Goal: Task Accomplishment & Management: Manage account settings

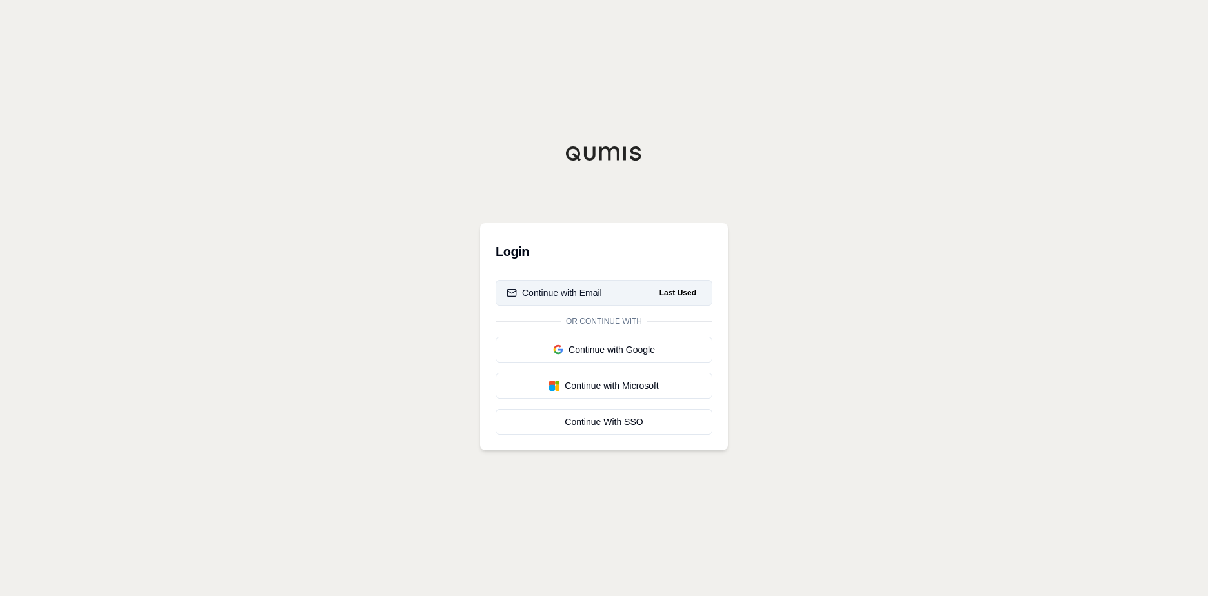
click at [586, 294] on div "Continue with Email" at bounding box center [553, 292] width 95 height 13
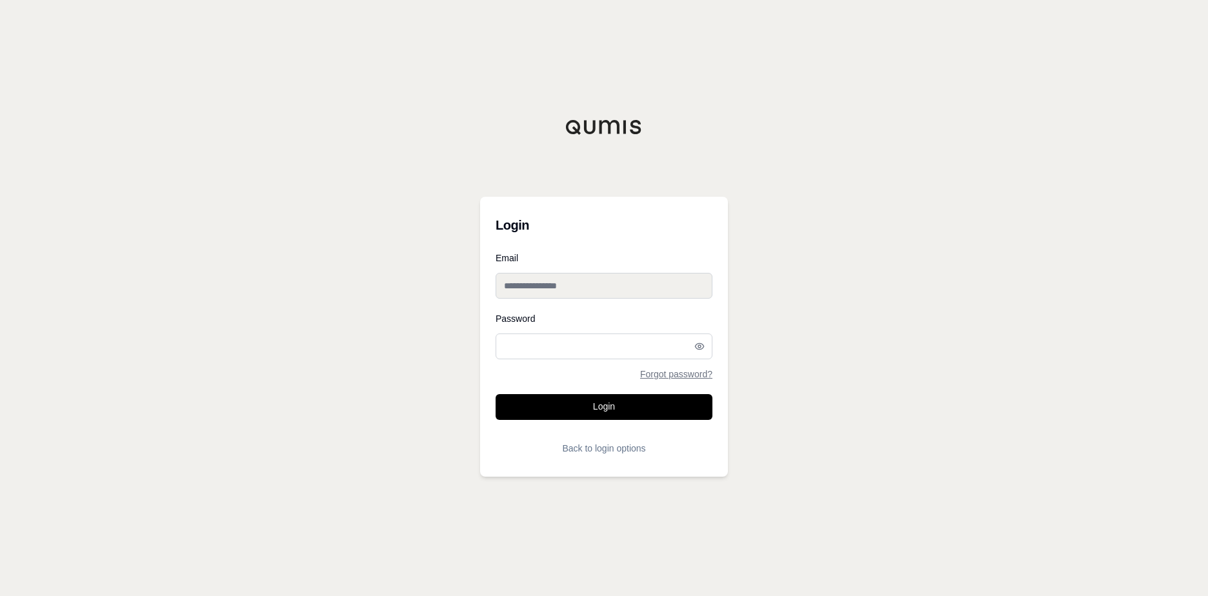
click at [593, 285] on input "Email" at bounding box center [604, 286] width 217 height 26
click at [707, 282] on input "Email" at bounding box center [604, 286] width 217 height 26
click at [860, 255] on div "Login Email Password Forgot password? Login Back to login options" at bounding box center [604, 298] width 1208 height 596
click at [705, 286] on input "Email" at bounding box center [604, 286] width 217 height 26
drag, startPoint x: 555, startPoint y: 286, endPoint x: 432, endPoint y: 287, distance: 122.6
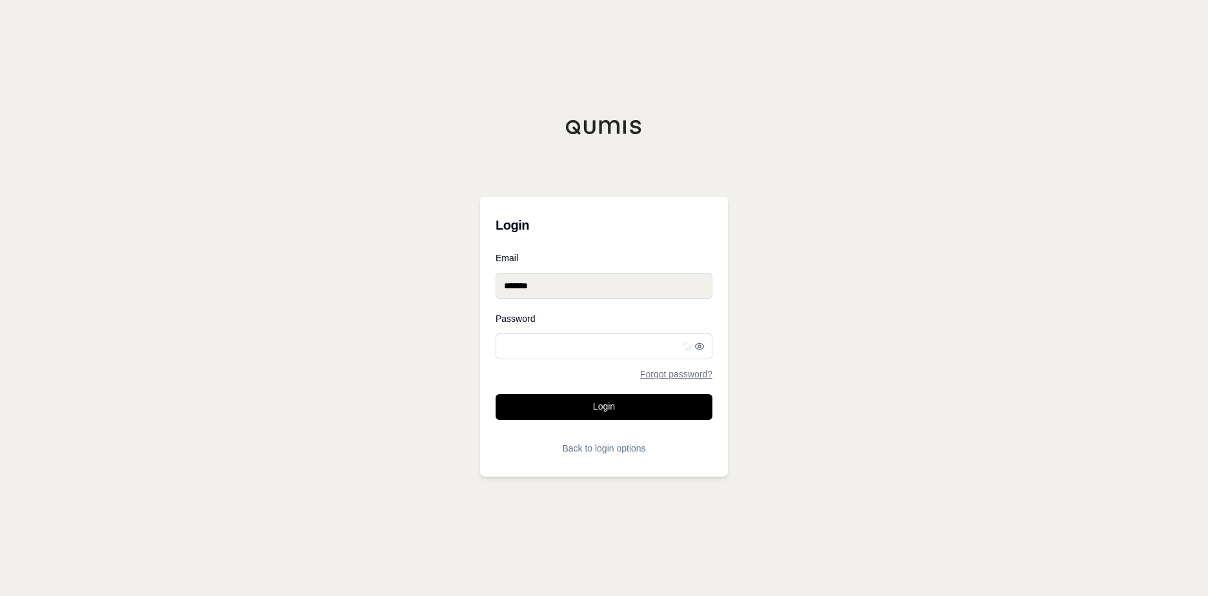
click at [432, 287] on div "Login Email ******* Password Forgot password? Login Back to login options" at bounding box center [604, 298] width 1208 height 596
type input "**********"
click at [496, 394] on button "Login" at bounding box center [604, 407] width 217 height 26
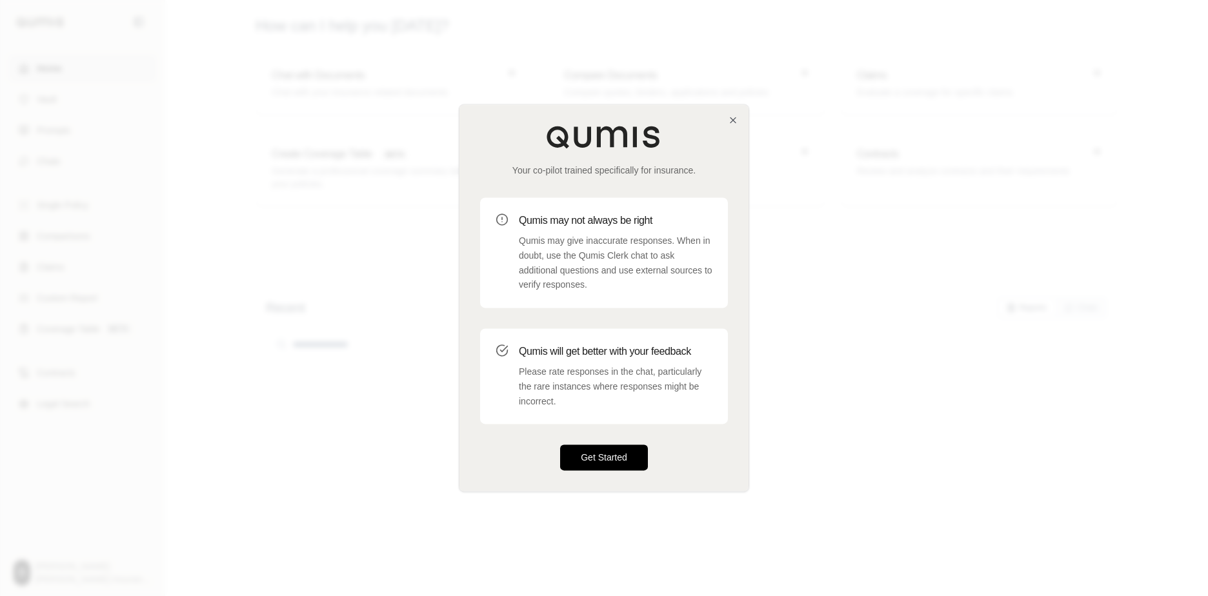
click at [598, 466] on button "Get Started" at bounding box center [604, 458] width 88 height 26
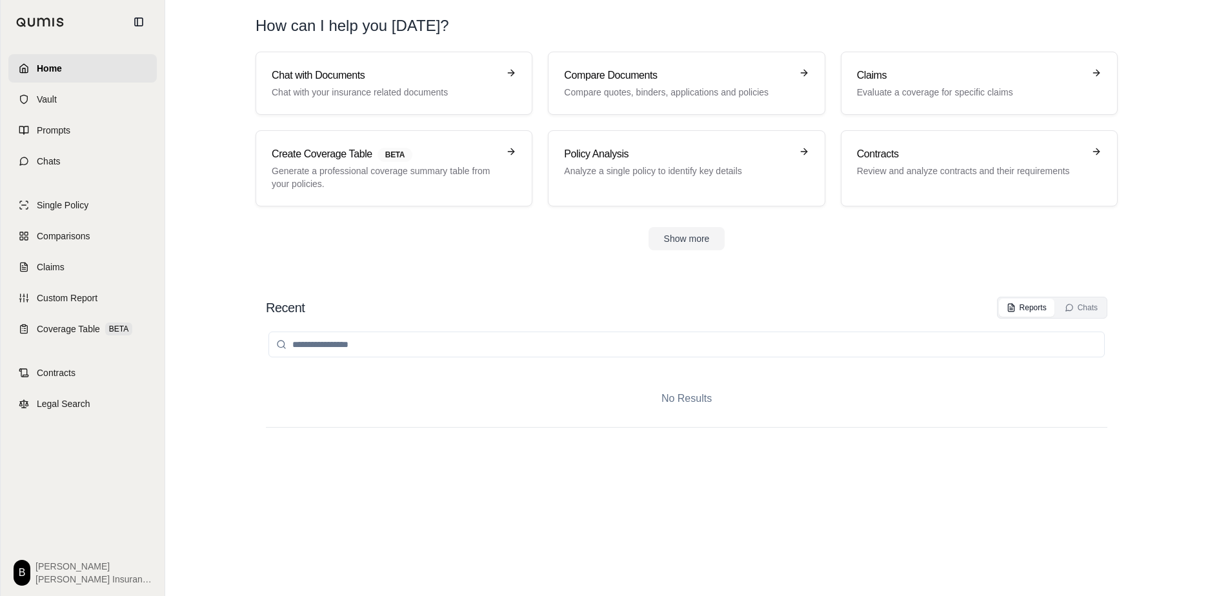
click at [74, 566] on span "[PERSON_NAME]" at bounding box center [93, 566] width 116 height 13
click at [45, 575] on span "[PERSON_NAME] Insurance" at bounding box center [93, 579] width 116 height 13
click at [23, 574] on html "Home Vault Prompts Chats Single Policy Comparisons Claims Custom Report Coverag…" at bounding box center [604, 298] width 1208 height 596
click at [45, 499] on link "Settings" at bounding box center [56, 496] width 106 height 21
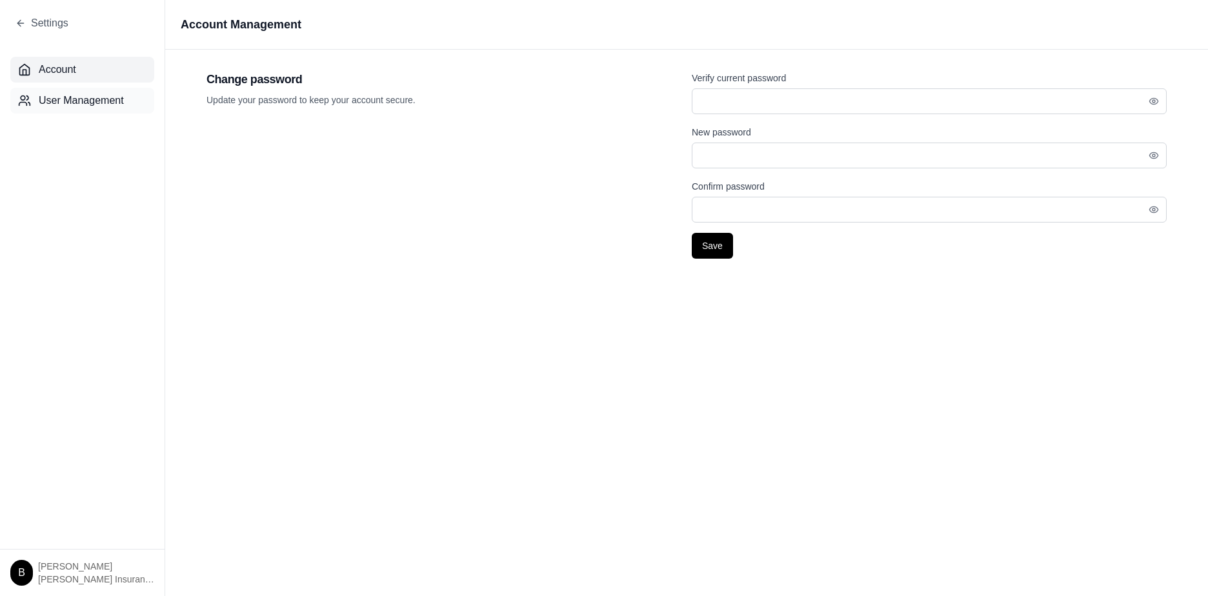
click at [66, 95] on span "User Management" at bounding box center [81, 100] width 85 height 15
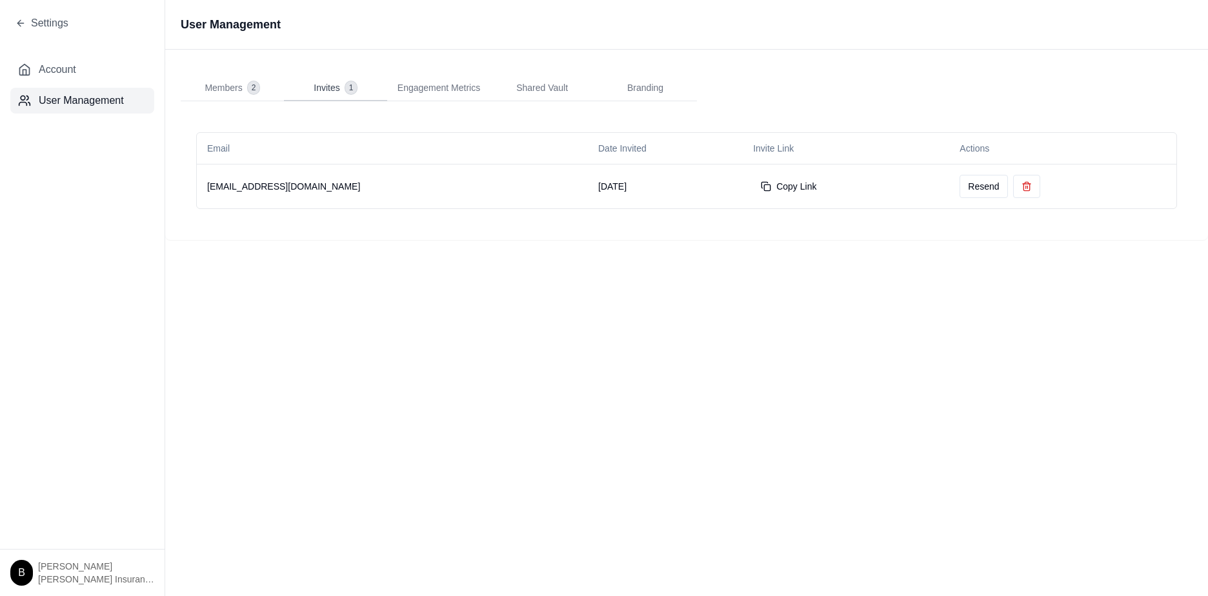
click at [331, 81] on span "Invites" at bounding box center [327, 87] width 26 height 13
click at [228, 83] on span "Members" at bounding box center [223, 87] width 37 height 13
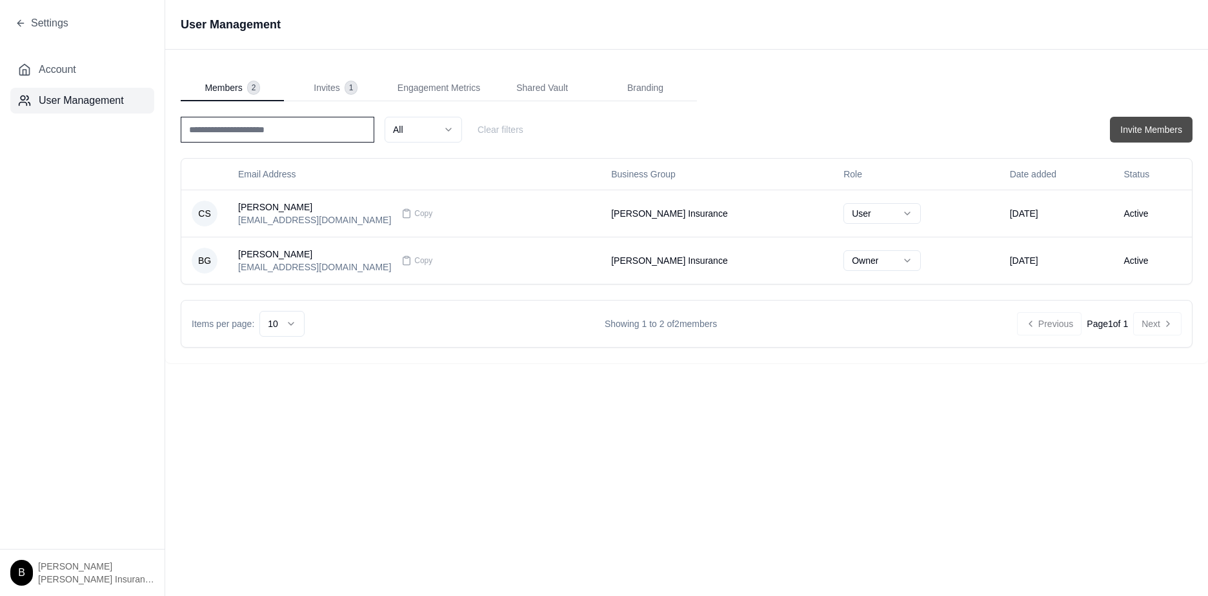
click at [1154, 126] on button "Invite Members" at bounding box center [1151, 130] width 83 height 26
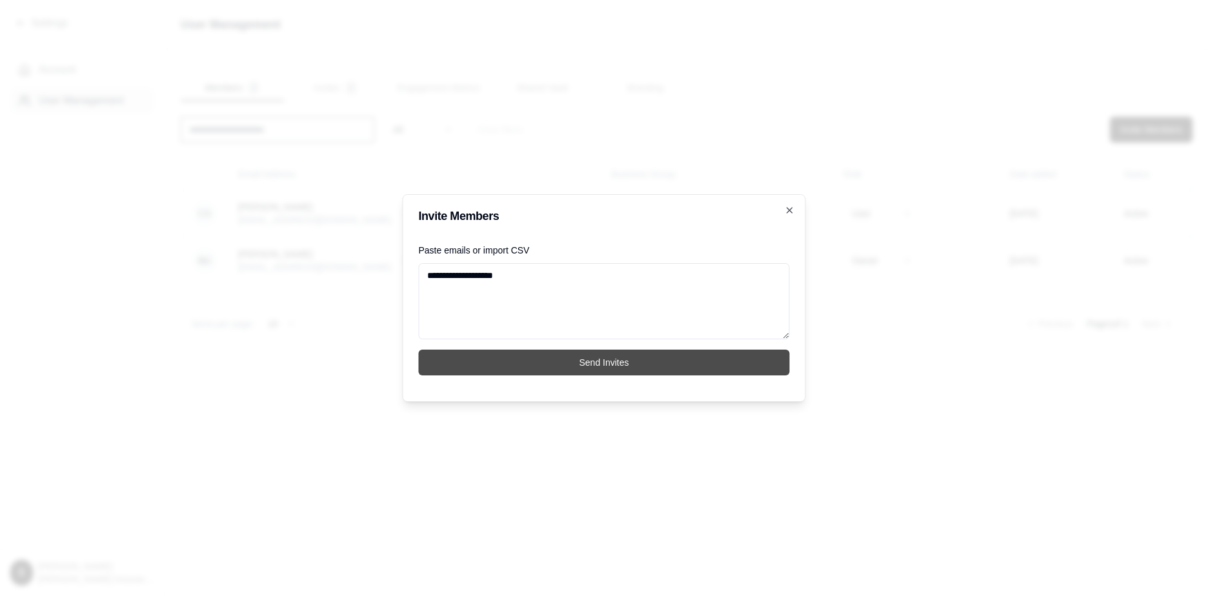
type textarea "**********"
click at [599, 363] on button "Send Invites" at bounding box center [604, 363] width 371 height 26
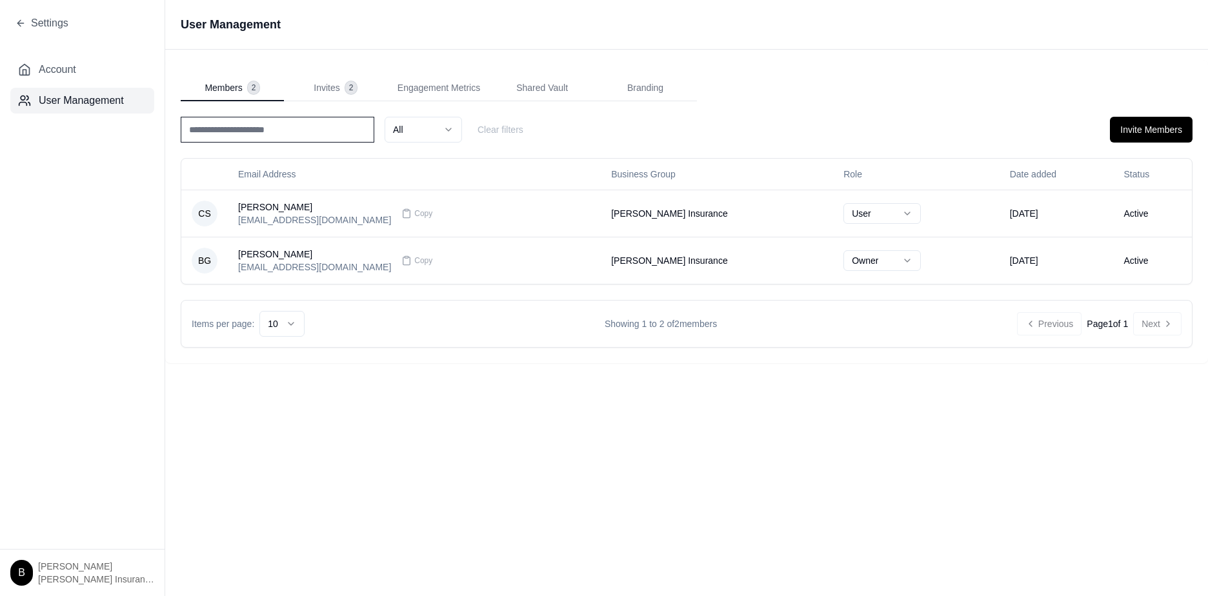
click at [423, 421] on div "User Management Members 2 Invites 2 Engagement Metrics Shared Vault Branding Al…" at bounding box center [686, 298] width 1043 height 596
click at [335, 86] on span "Invites" at bounding box center [327, 87] width 26 height 13
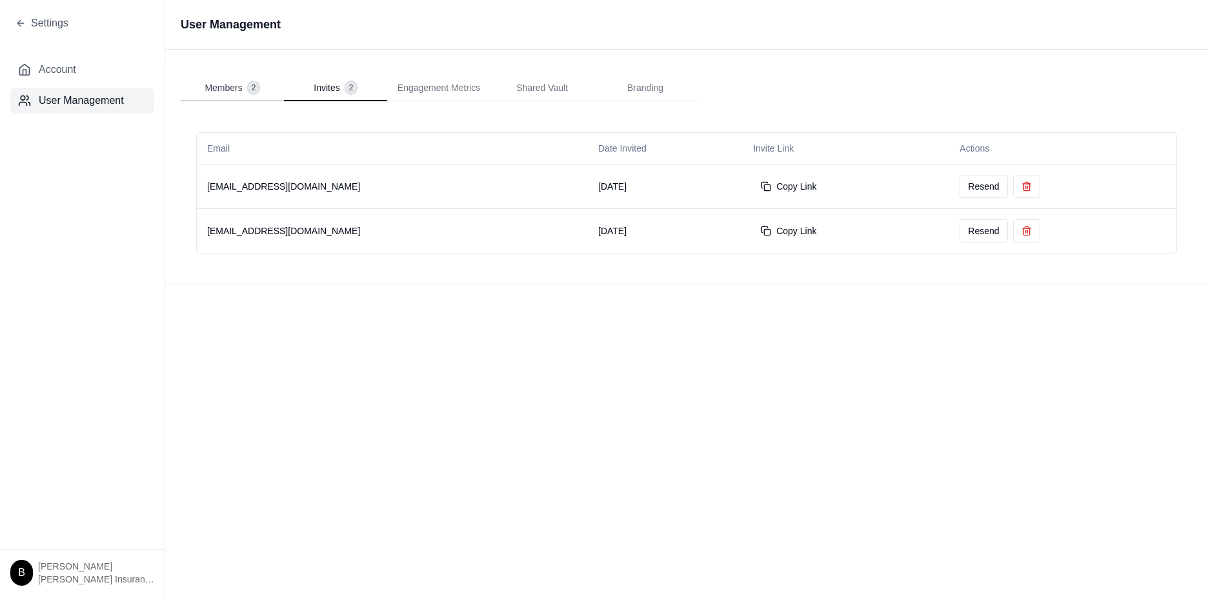
click at [241, 86] on span "Members" at bounding box center [223, 87] width 37 height 13
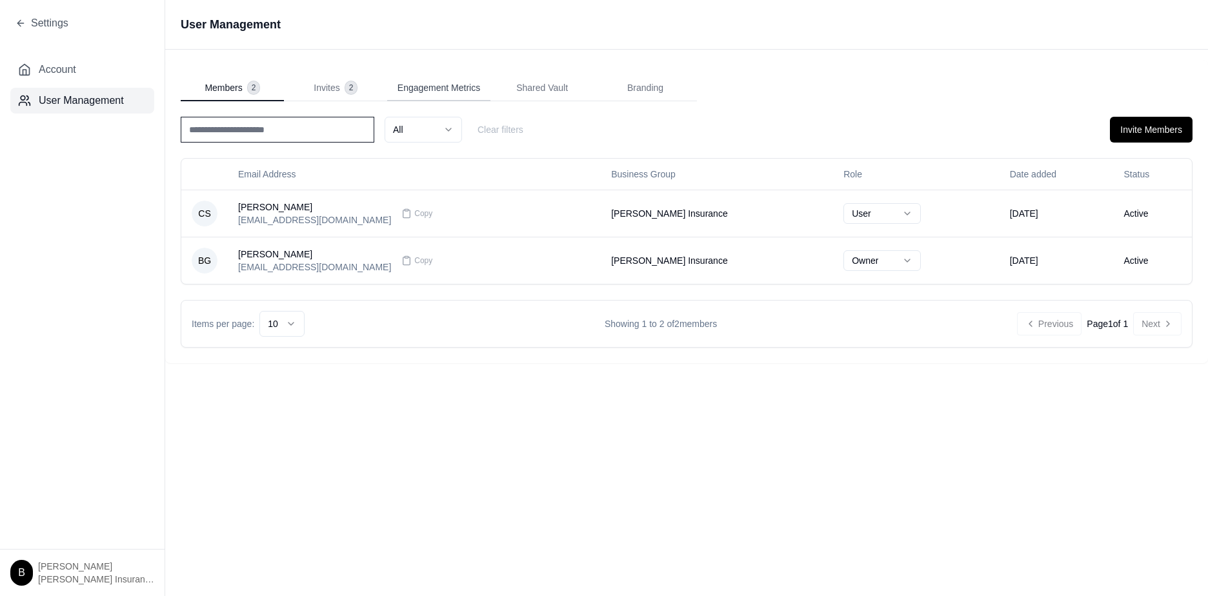
click at [423, 88] on span "Engagement Metrics" at bounding box center [438, 87] width 83 height 13
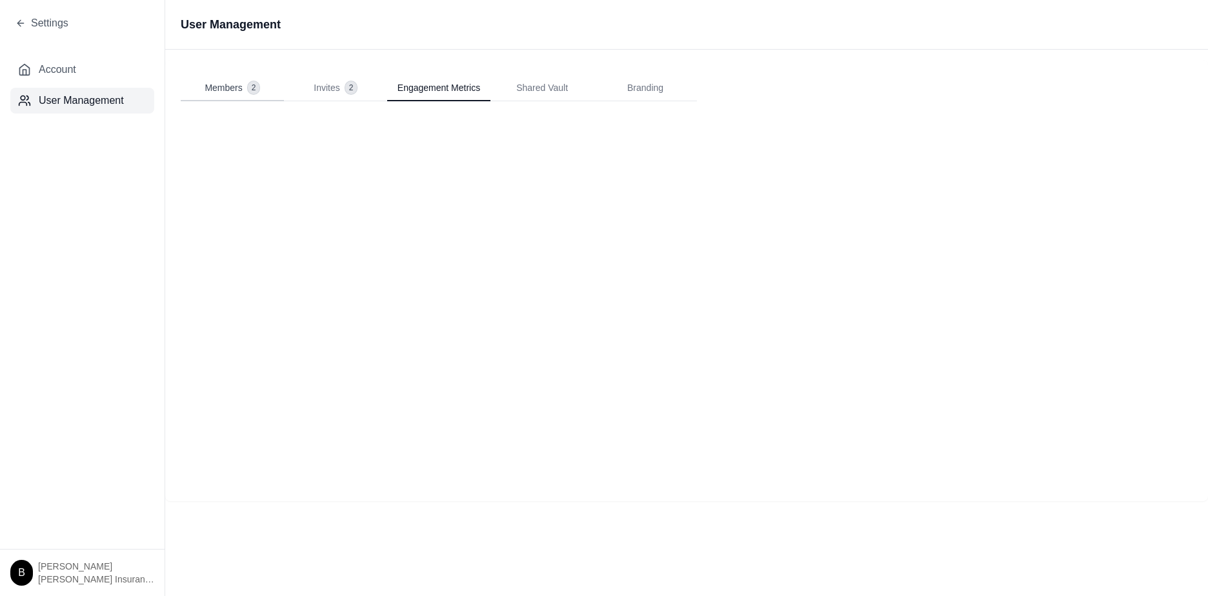
click at [238, 83] on span "Members" at bounding box center [223, 87] width 37 height 13
